Goal: Task Accomplishment & Management: Use online tool/utility

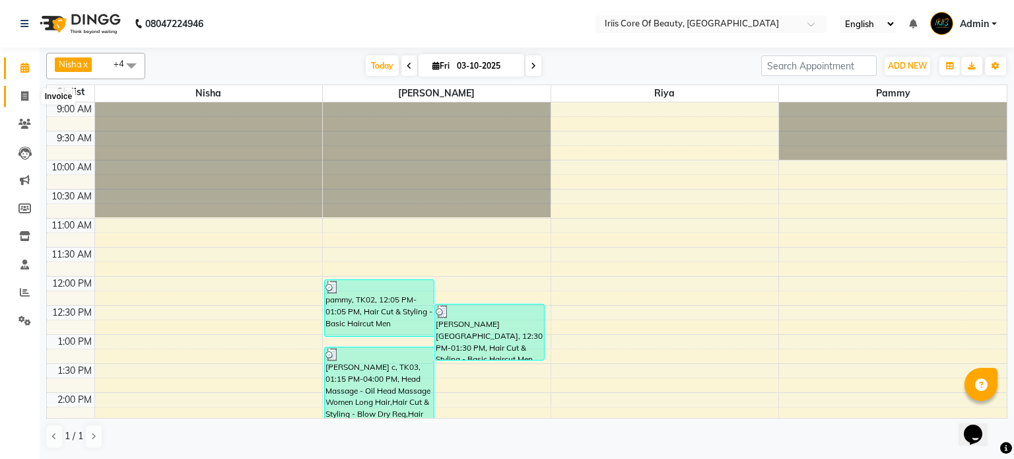
click at [24, 95] on icon at bounding box center [24, 96] width 7 height 10
select select "service"
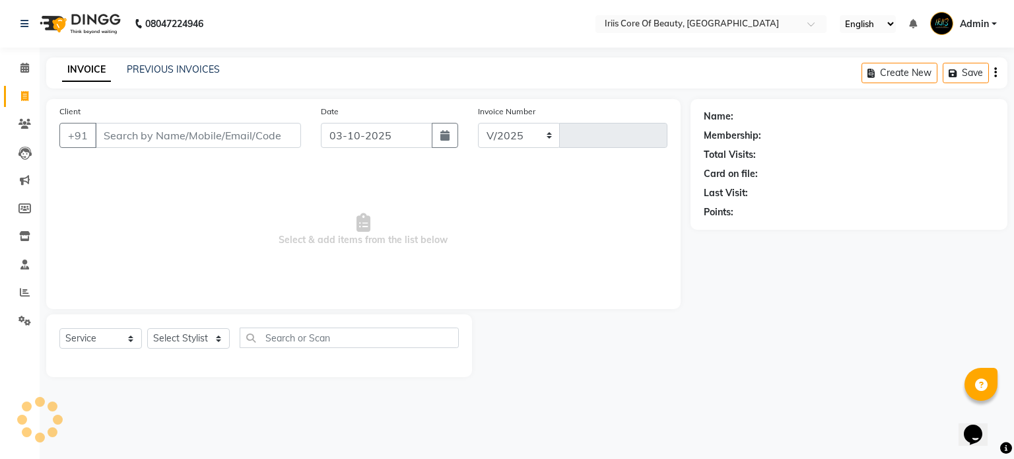
select select "43"
type input "1140"
click at [156, 137] on input "Client" at bounding box center [198, 135] width 206 height 25
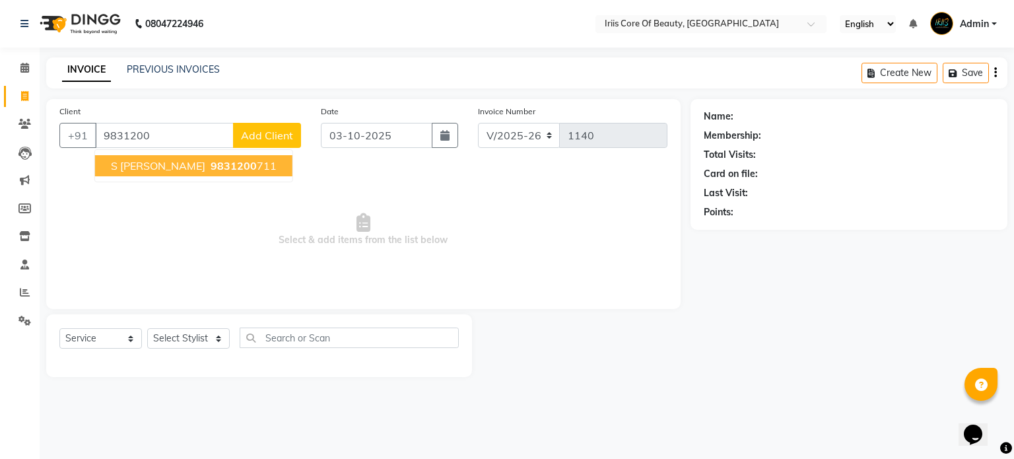
click at [211, 168] on span "9831200" at bounding box center [234, 165] width 46 height 13
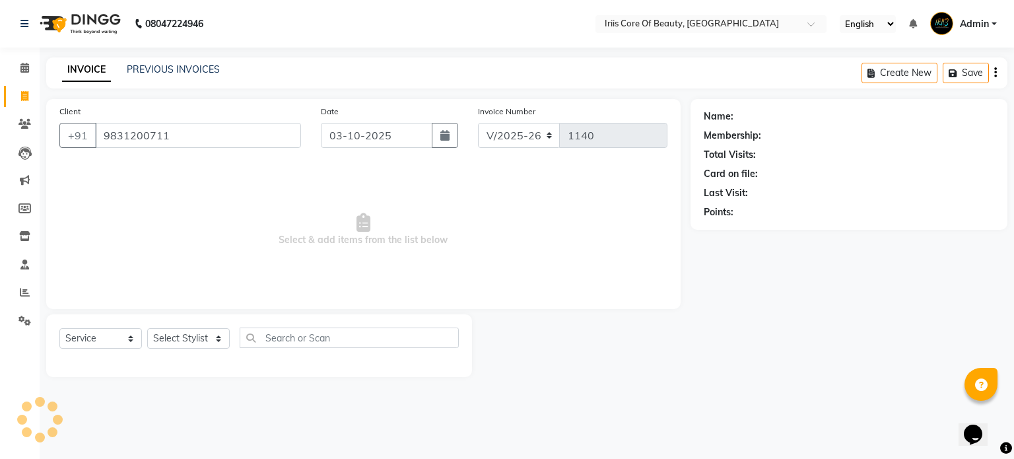
type input "9831200711"
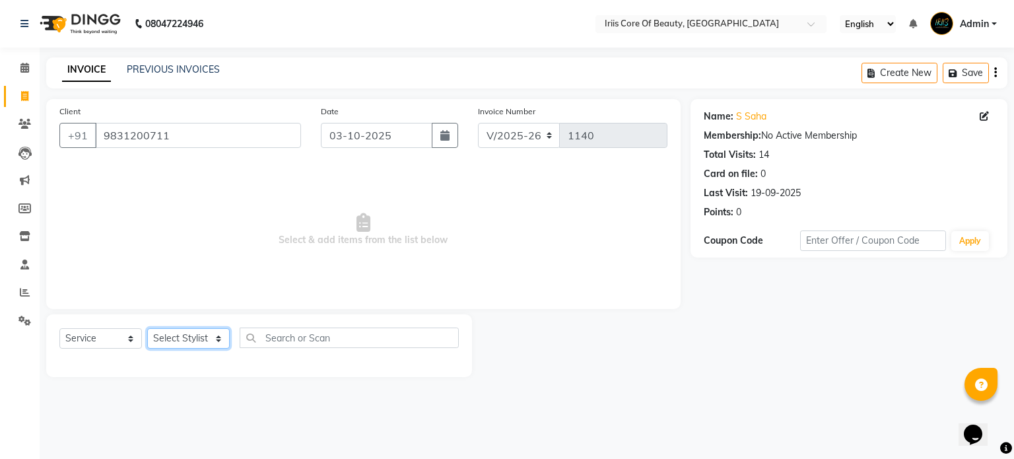
click at [189, 336] on select "Select Stylist Nisha pammy [PERSON_NAME] [PERSON_NAME]" at bounding box center [188, 338] width 83 height 20
select select "1570"
click at [147, 328] on select "Select Stylist Nisha pammy [PERSON_NAME] [PERSON_NAME]" at bounding box center [188, 338] width 83 height 20
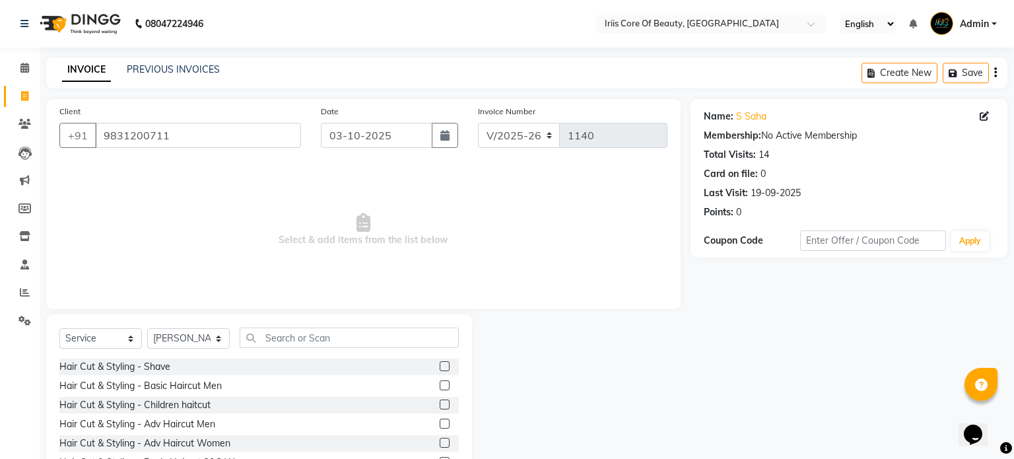
click at [445, 388] on label at bounding box center [445, 385] width 10 height 10
click at [445, 388] on input "checkbox" at bounding box center [444, 386] width 9 height 9
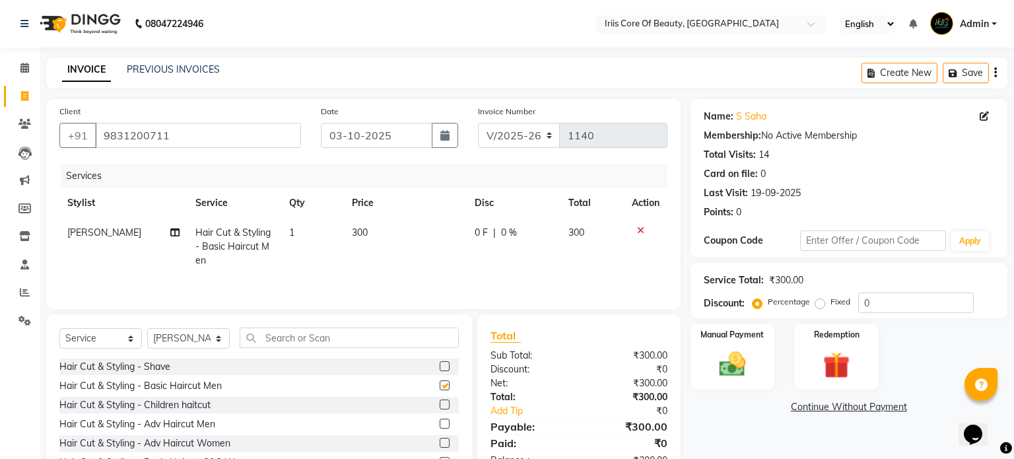
checkbox input "false"
click at [730, 365] on img at bounding box center [732, 365] width 45 height 32
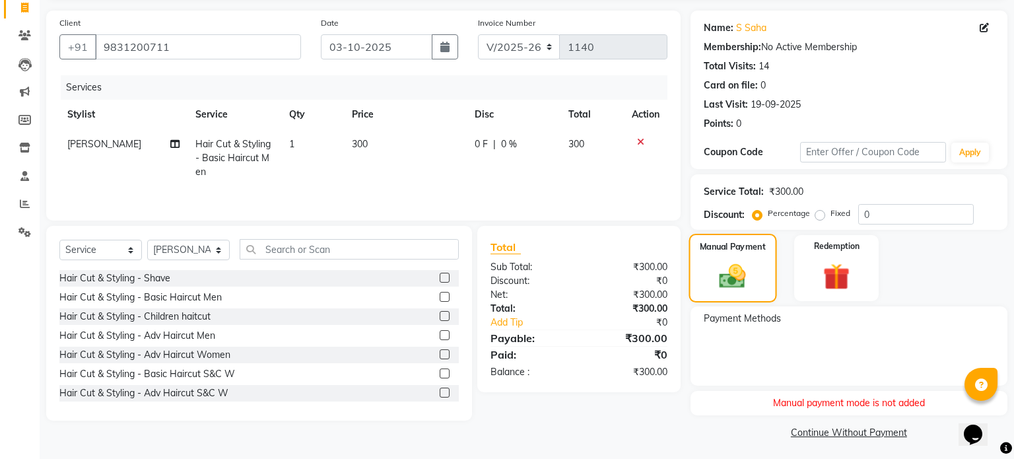
scroll to position [91, 0]
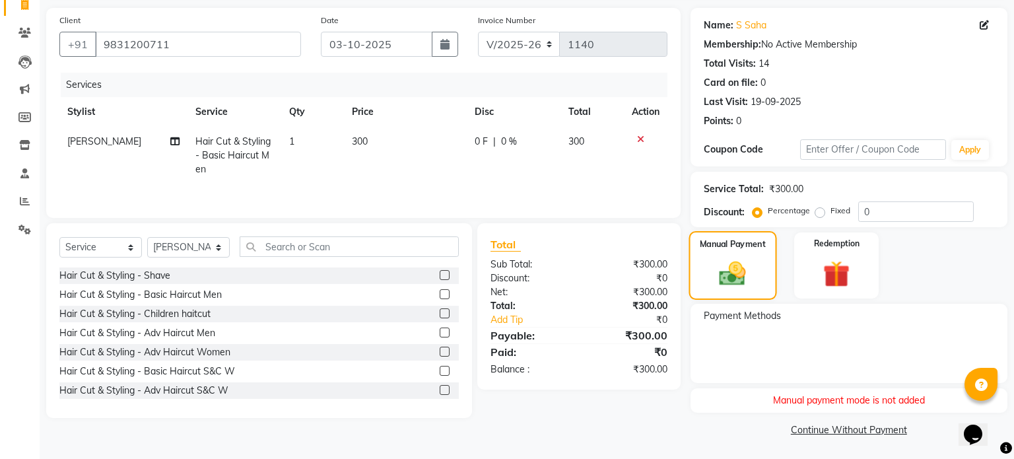
click at [733, 270] on img at bounding box center [732, 274] width 43 height 30
click at [730, 281] on img at bounding box center [732, 274] width 43 height 30
click at [640, 138] on icon at bounding box center [640, 139] width 7 height 9
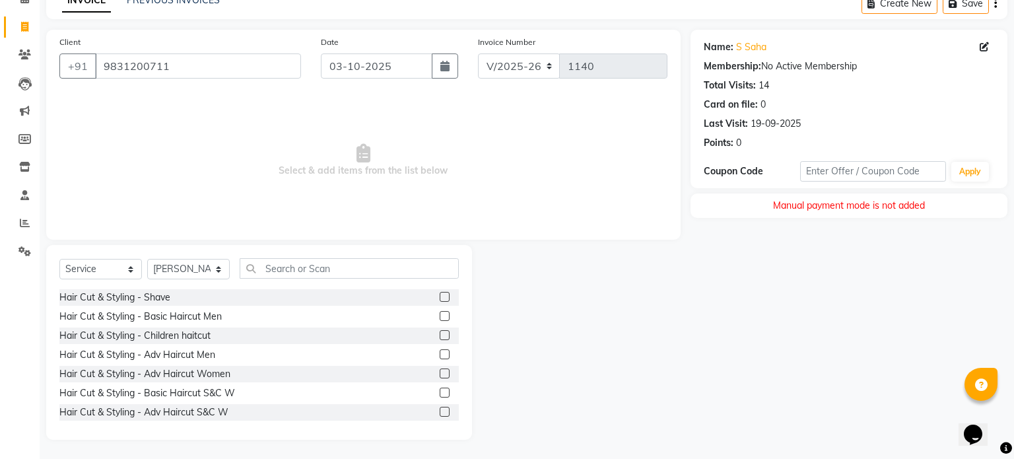
scroll to position [0, 0]
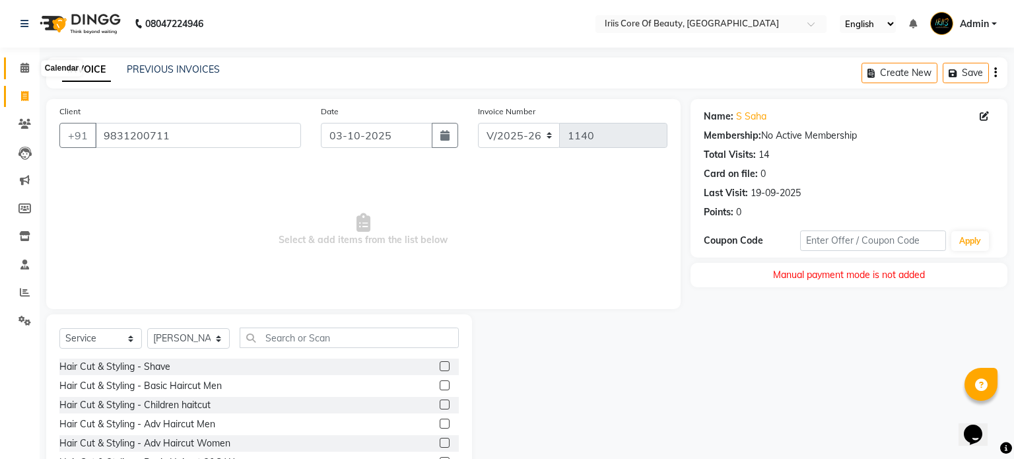
click at [26, 67] on icon at bounding box center [24, 68] width 9 height 10
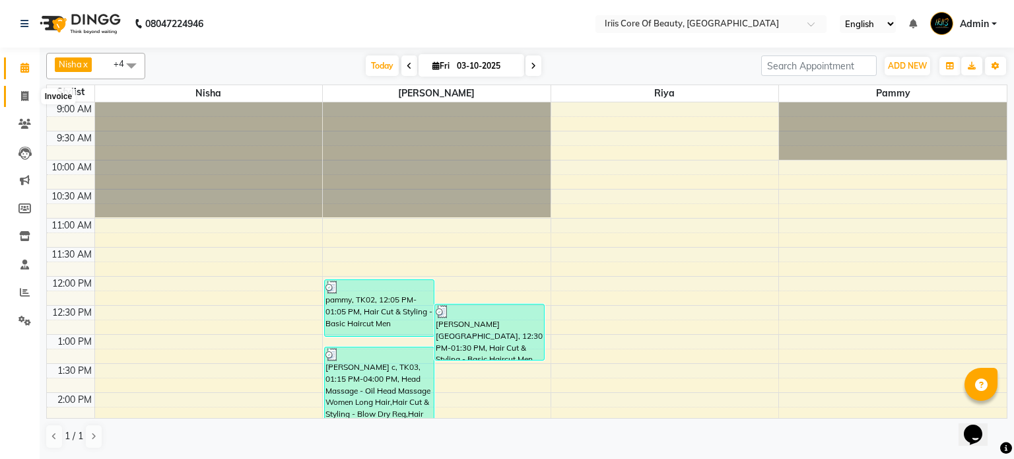
click at [22, 96] on icon at bounding box center [24, 96] width 7 height 10
select select "service"
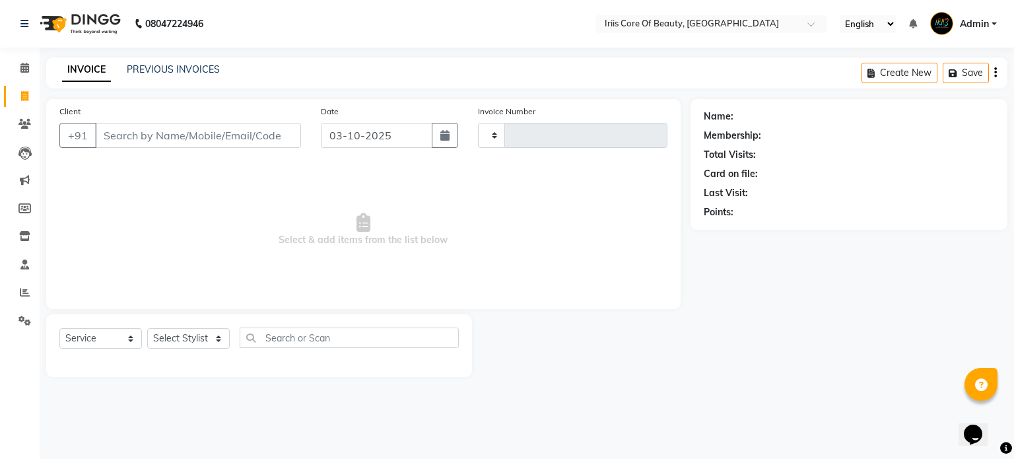
type input "1140"
select select "43"
click at [199, 337] on select "Select Stylist" at bounding box center [188, 338] width 83 height 20
click at [196, 338] on select "Select Stylist Nisha pammy [PERSON_NAME] [PERSON_NAME]" at bounding box center [188, 338] width 83 height 20
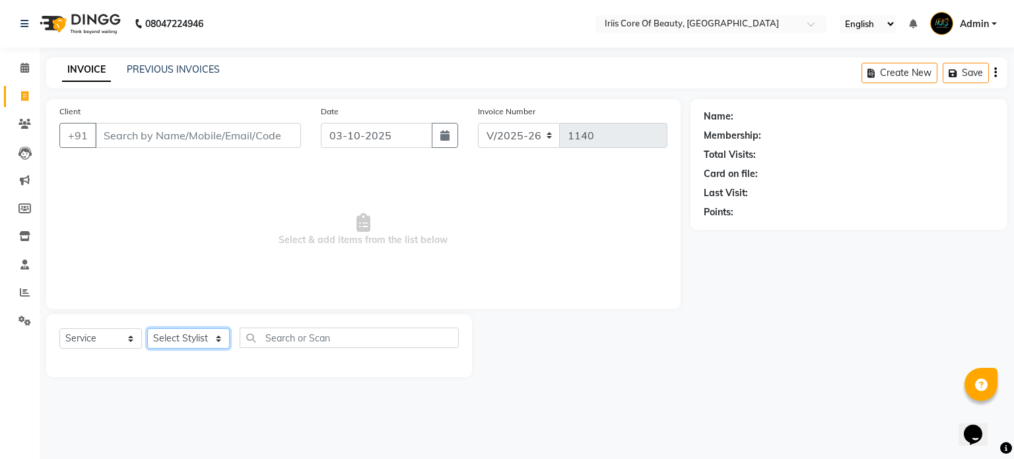
select select "17268"
click at [147, 328] on select "Select Stylist Nisha pammy [PERSON_NAME] [PERSON_NAME]" at bounding box center [188, 338] width 83 height 20
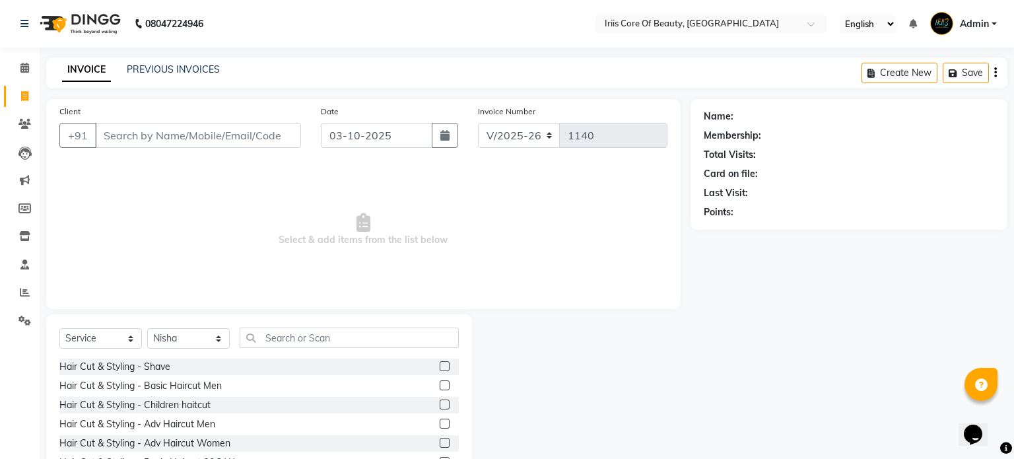
click at [442, 442] on label at bounding box center [445, 443] width 10 height 10
click at [442, 442] on input "checkbox" at bounding box center [444, 443] width 9 height 9
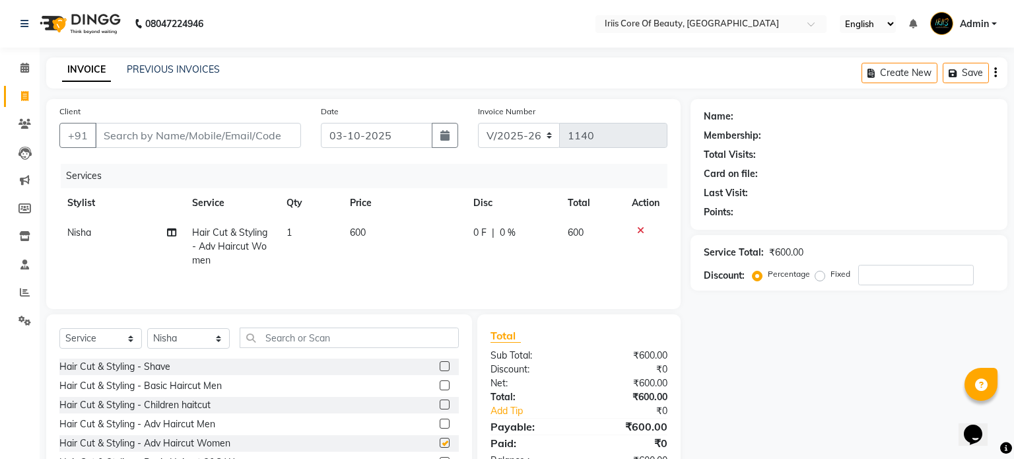
checkbox input "false"
click at [388, 255] on td "600" at bounding box center [404, 246] width 124 height 57
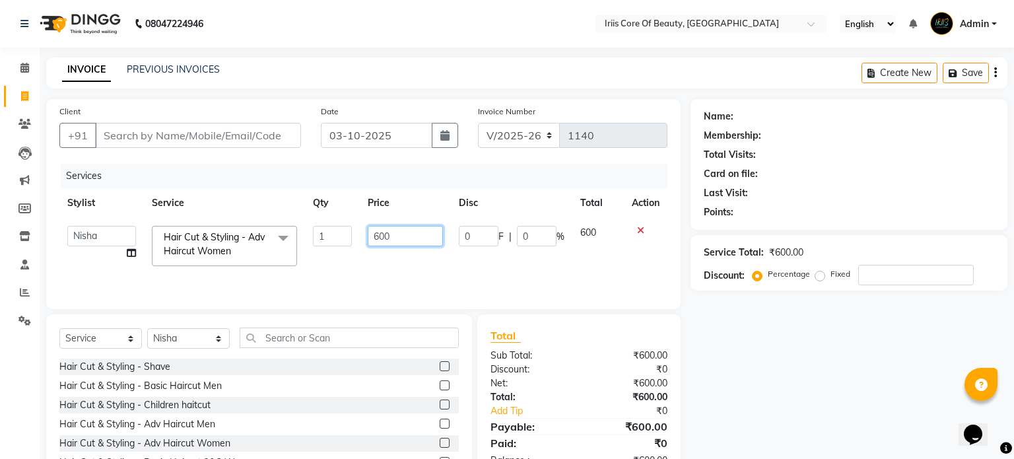
click at [380, 234] on input "600" at bounding box center [405, 236] width 75 height 20
type input "500"
click at [269, 129] on input "Client" at bounding box center [198, 135] width 206 height 25
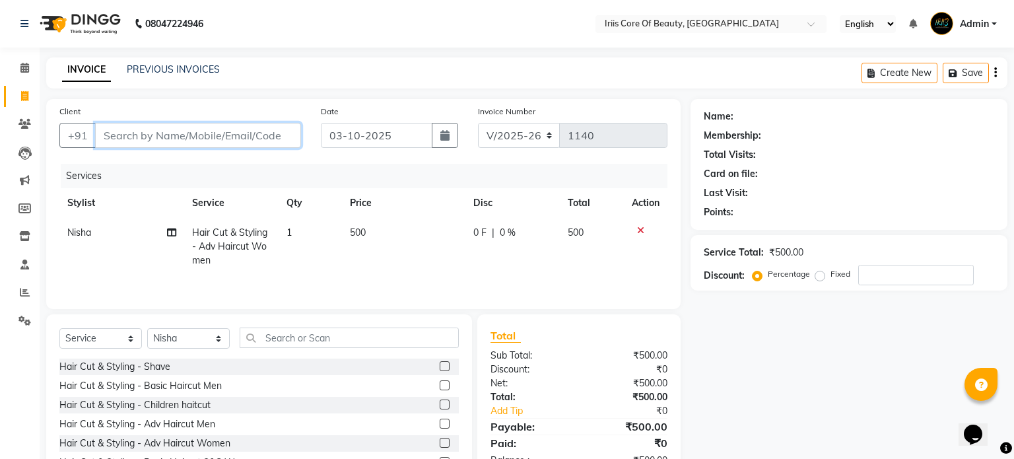
type input "8"
type input "0"
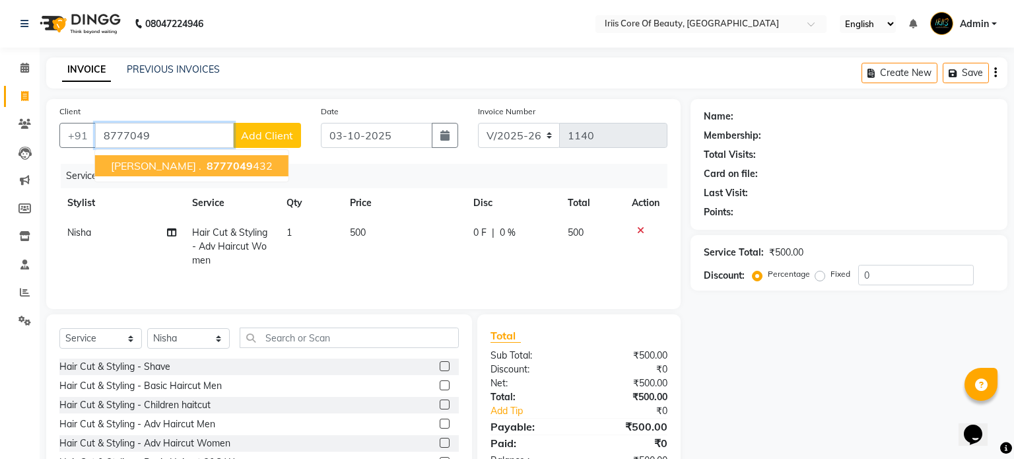
click at [207, 170] on span "8777049" at bounding box center [230, 165] width 46 height 13
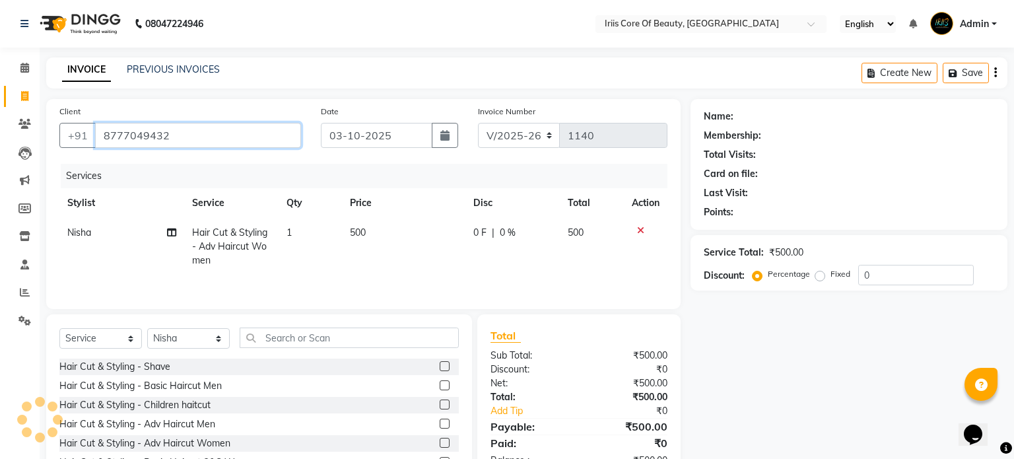
type input "8777049432"
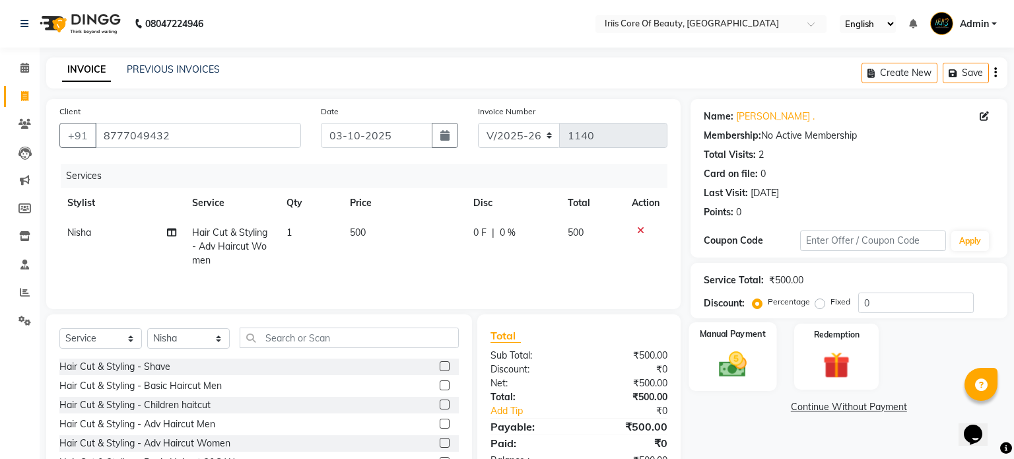
click at [727, 356] on img at bounding box center [732, 365] width 45 height 32
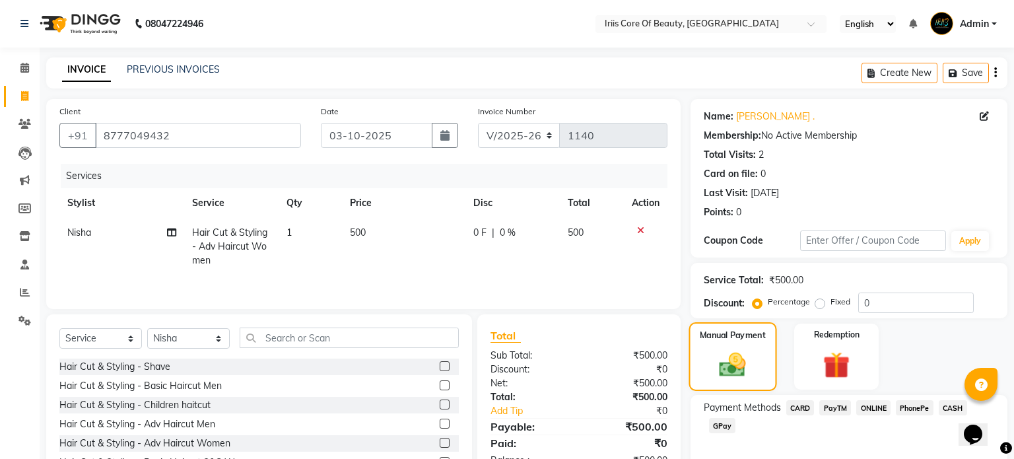
scroll to position [69, 0]
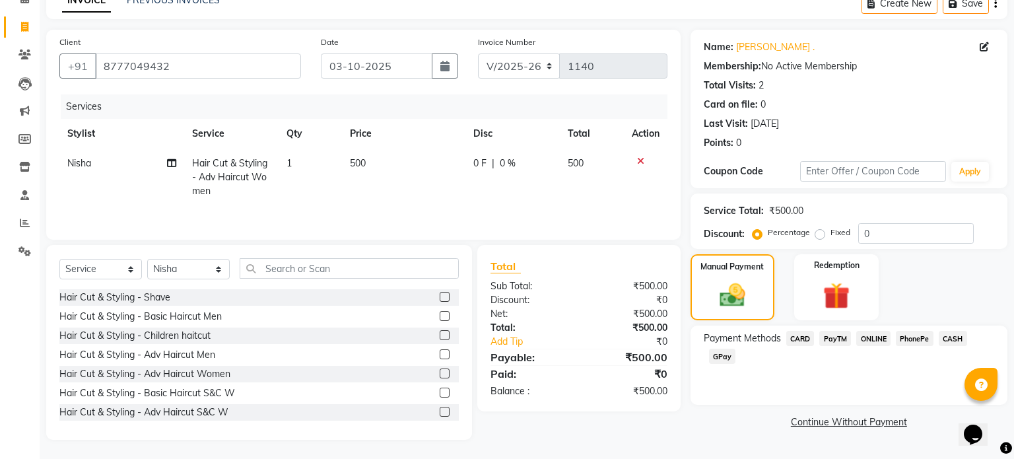
click at [868, 332] on span "ONLINE" at bounding box center [873, 338] width 34 height 15
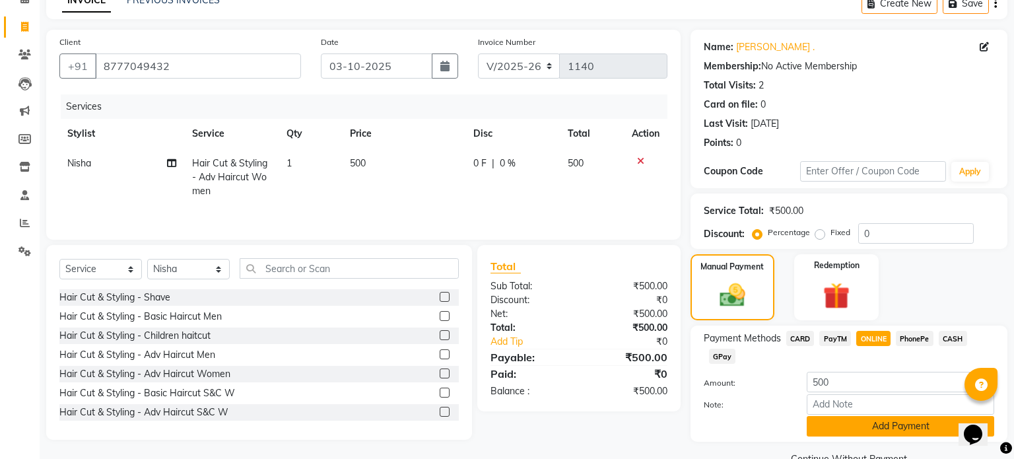
click at [903, 431] on button "Add Payment" at bounding box center [901, 426] width 188 height 20
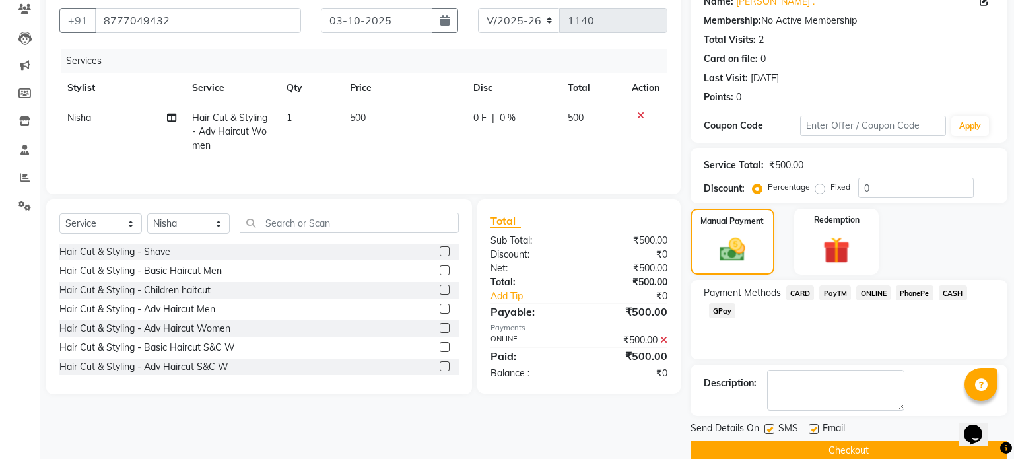
scroll to position [135, 0]
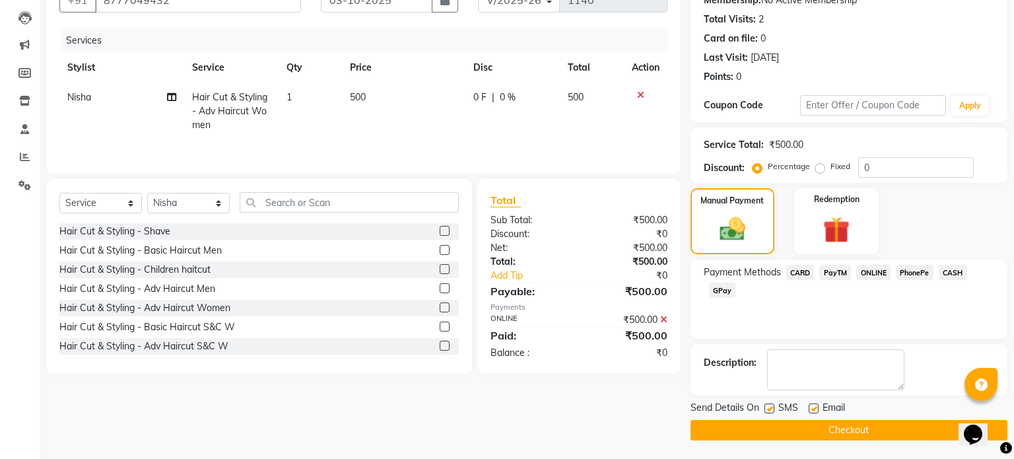
click at [876, 431] on button "Checkout" at bounding box center [849, 430] width 317 height 20
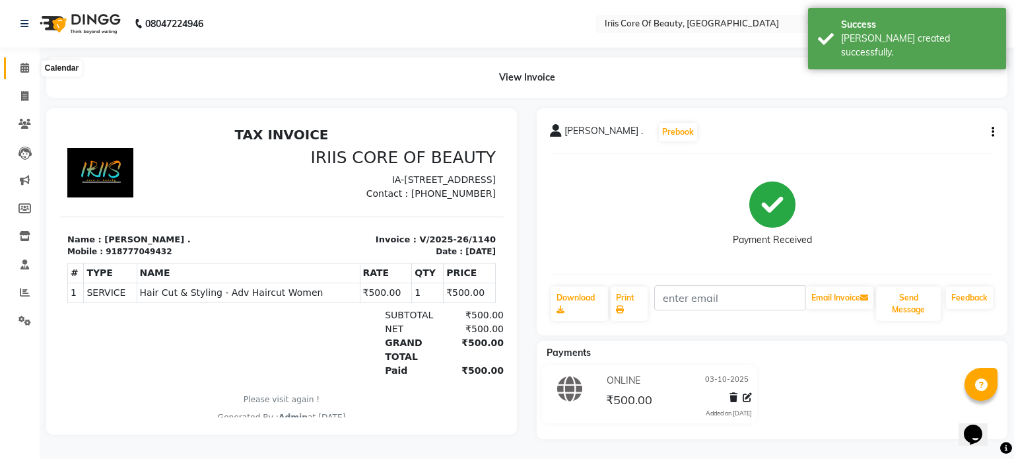
click at [22, 71] on icon at bounding box center [24, 68] width 9 height 10
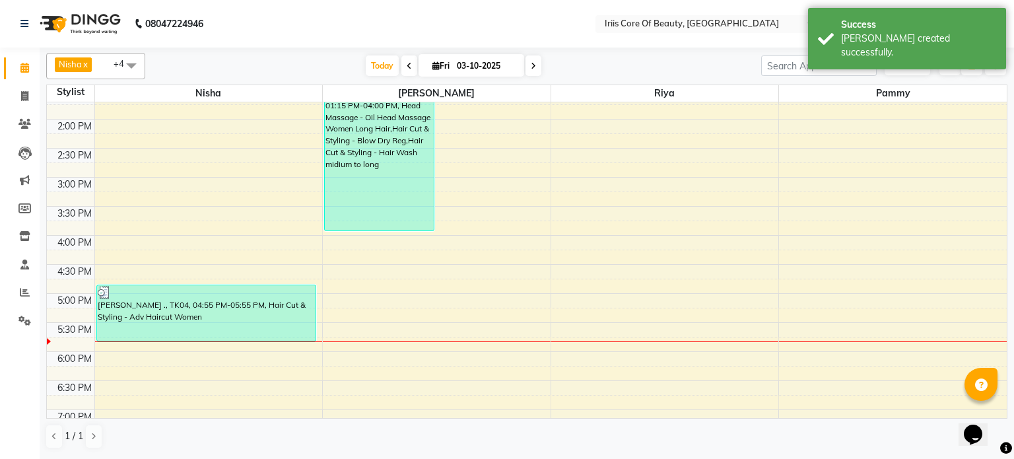
scroll to position [273, 0]
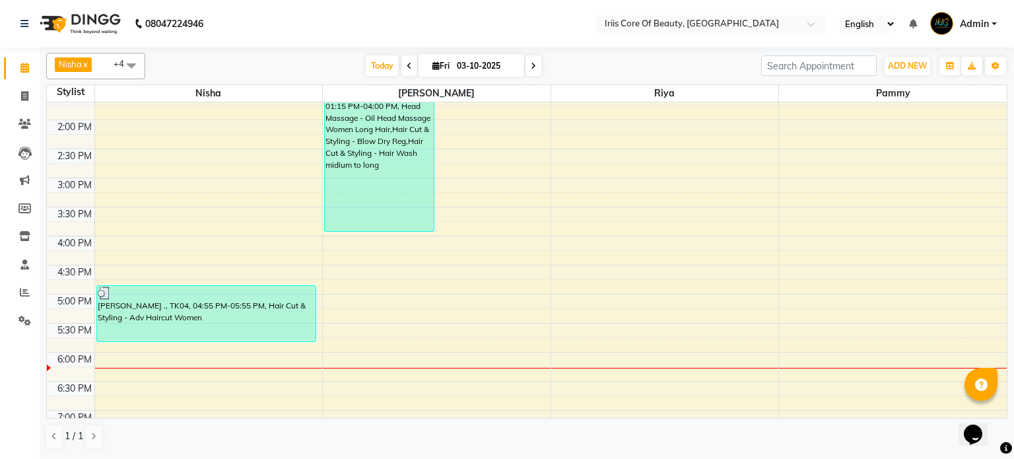
click at [563, 26] on nav "08047224946 Select Location × Iriis Core Of Beauty, [GEOGRAPHIC_DATA] English E…" at bounding box center [507, 24] width 1014 height 48
